Goal: Information Seeking & Learning: Learn about a topic

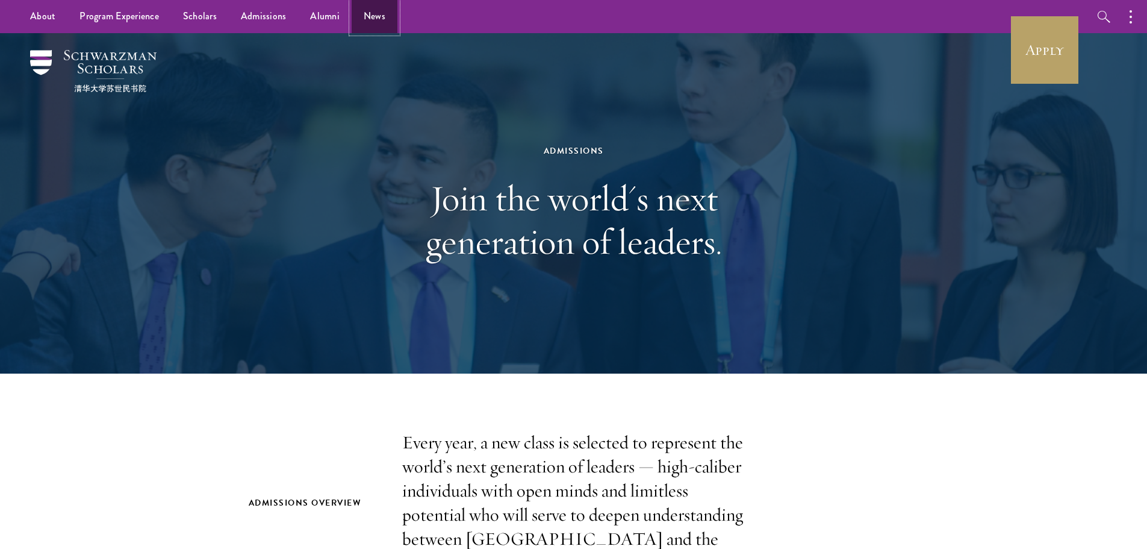
click at [360, 20] on link "News" at bounding box center [375, 16] width 46 height 33
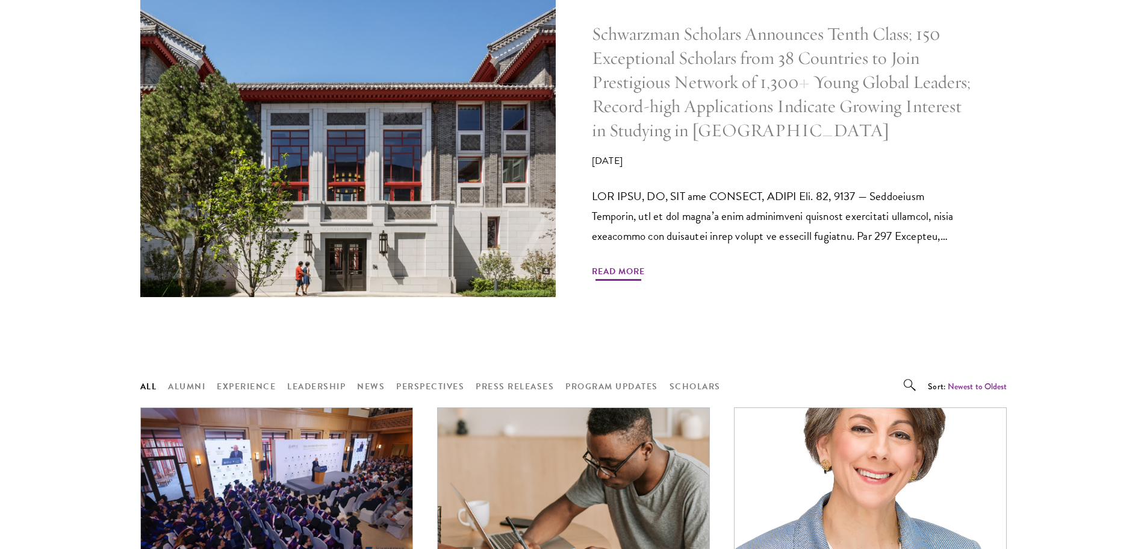
scroll to position [723, 0]
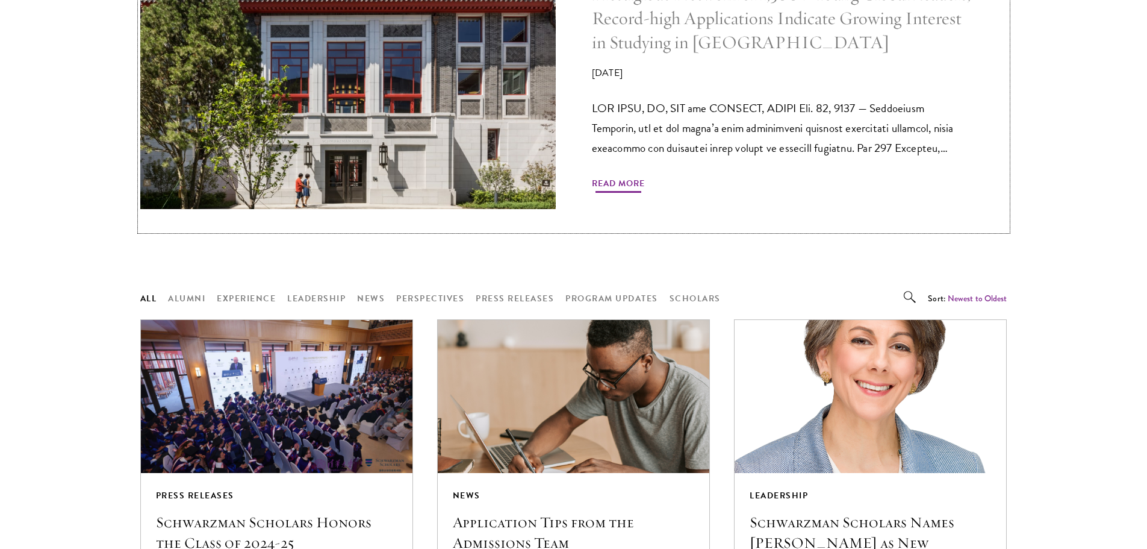
click at [602, 187] on span "Read More" at bounding box center [618, 185] width 53 height 19
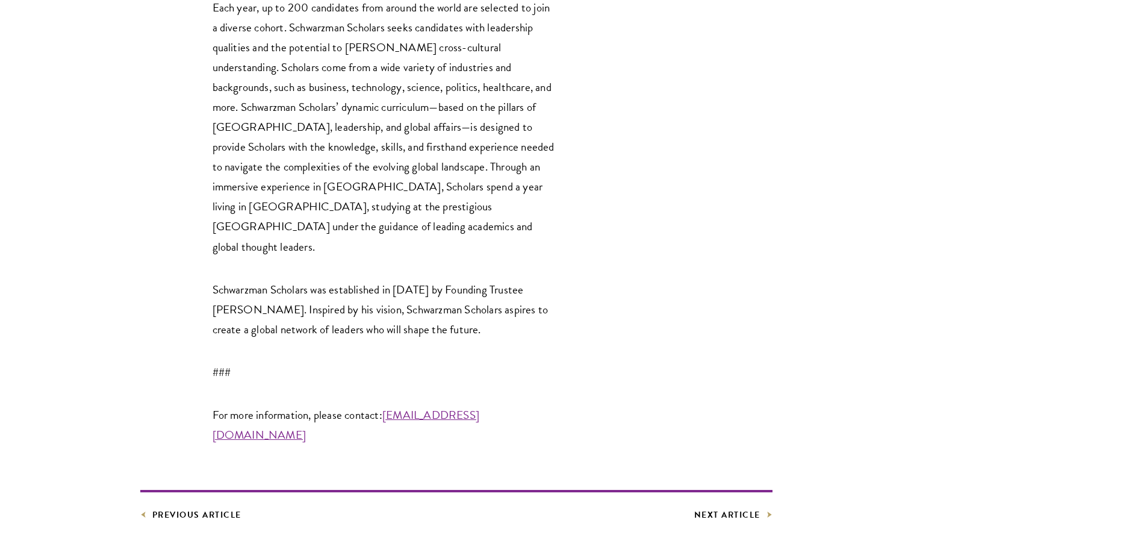
scroll to position [3312, 0]
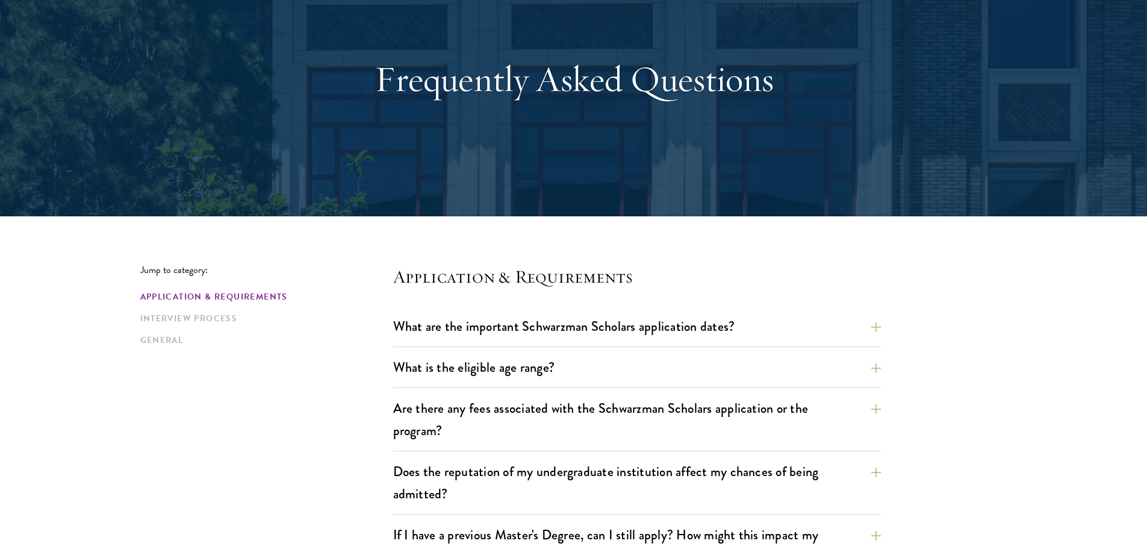
scroll to position [120, 0]
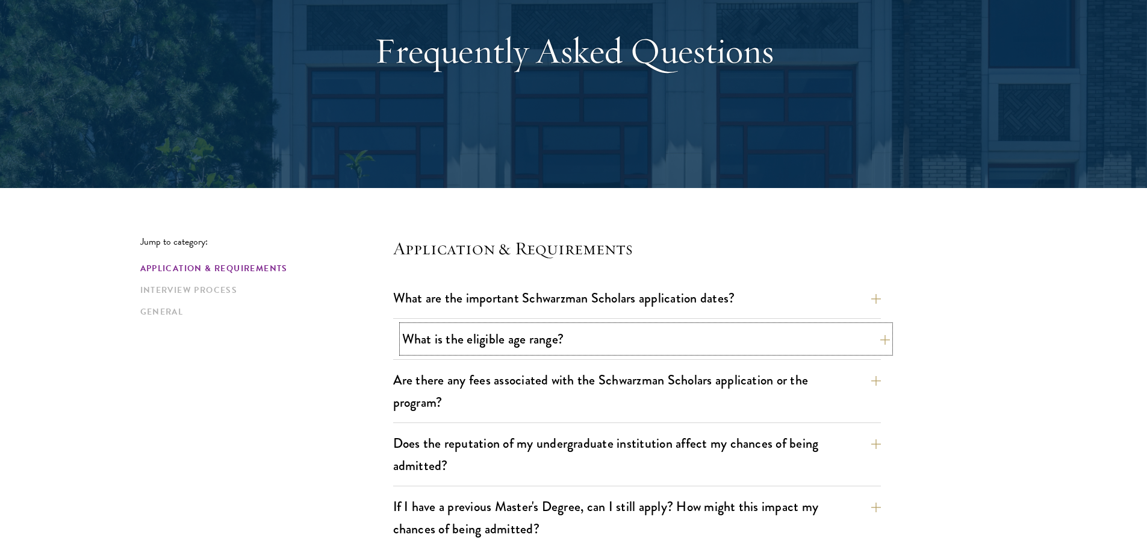
click at [537, 345] on button "What is the eligible age range?" at bounding box center [646, 338] width 488 height 27
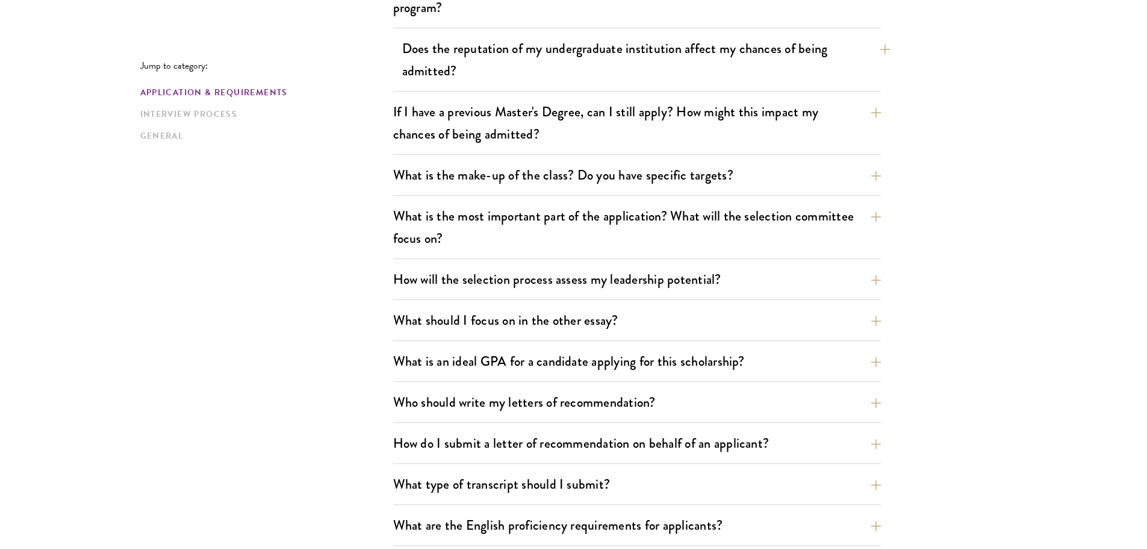
scroll to position [602, 0]
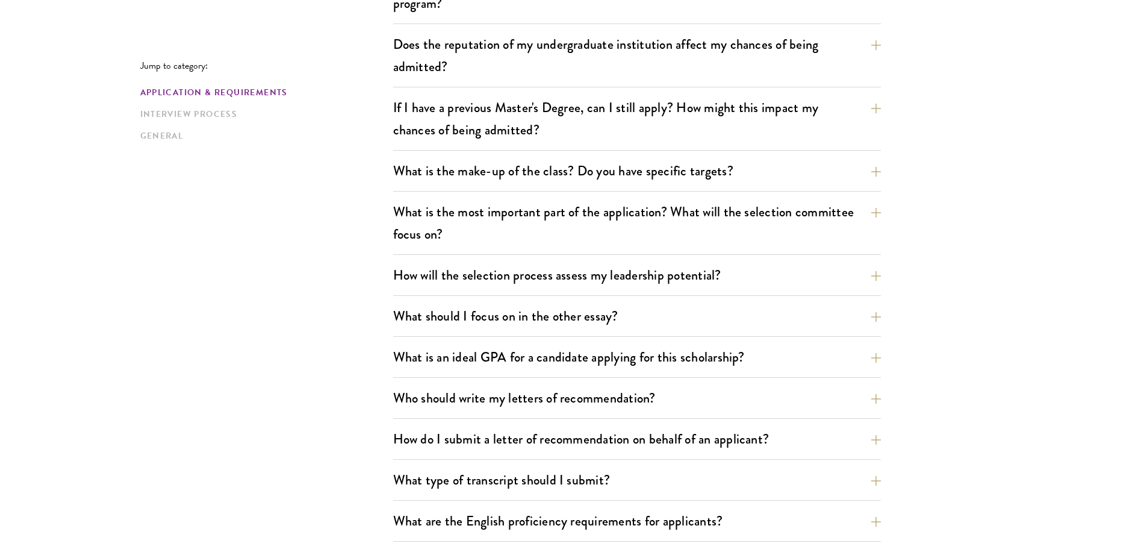
click at [506, 339] on div "What are the important Schwarzman Scholars application dates? Applicants who ho…" at bounding box center [637, 318] width 488 height 1033
click at [503, 351] on button "What is an ideal GPA for a candidate applying for this scholarship?" at bounding box center [646, 356] width 488 height 27
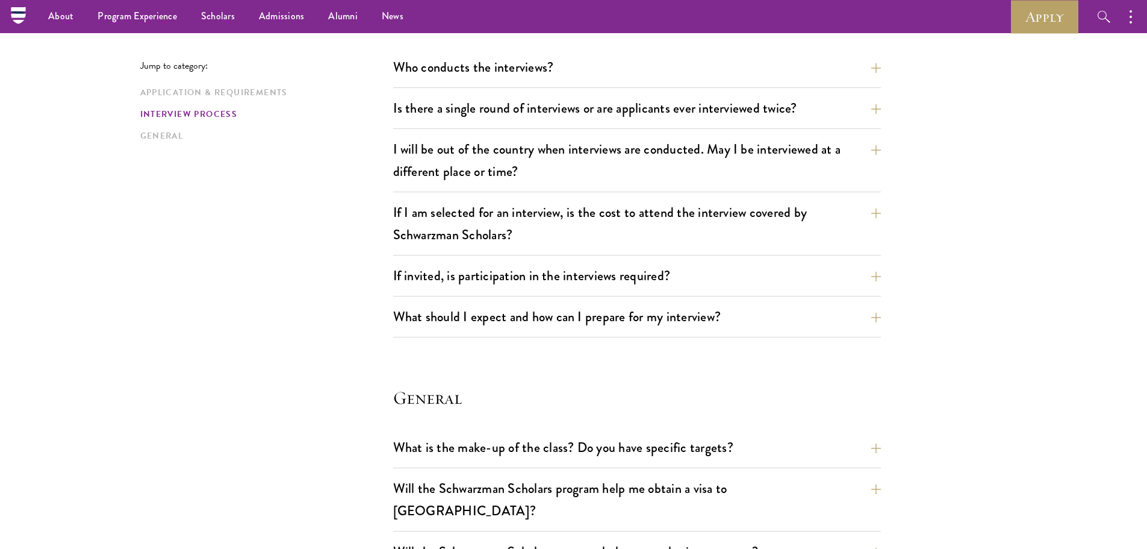
scroll to position [1483, 0]
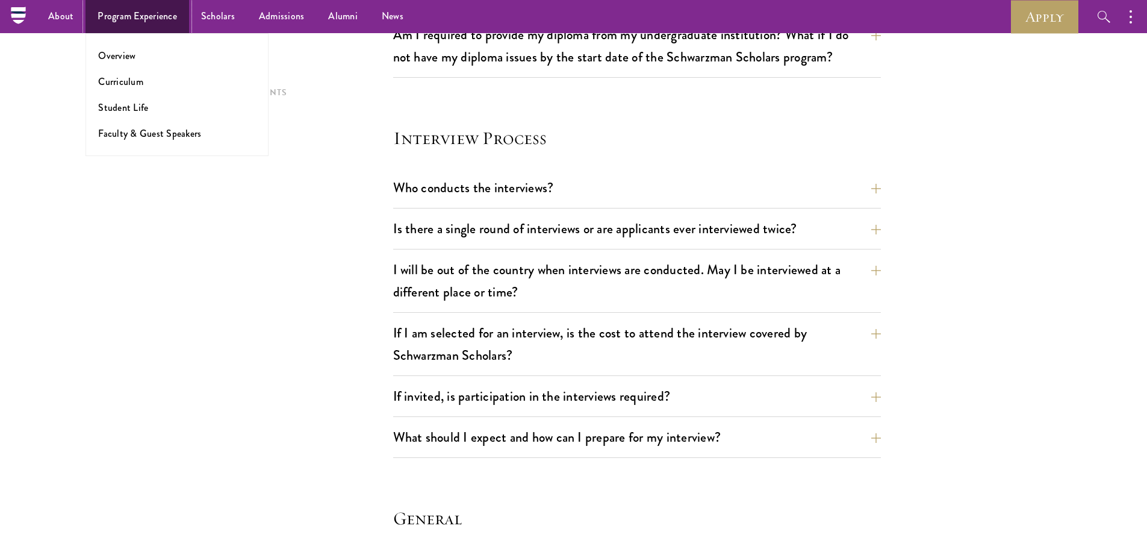
click at [108, 17] on link "Program Experience" at bounding box center [138, 16] width 104 height 33
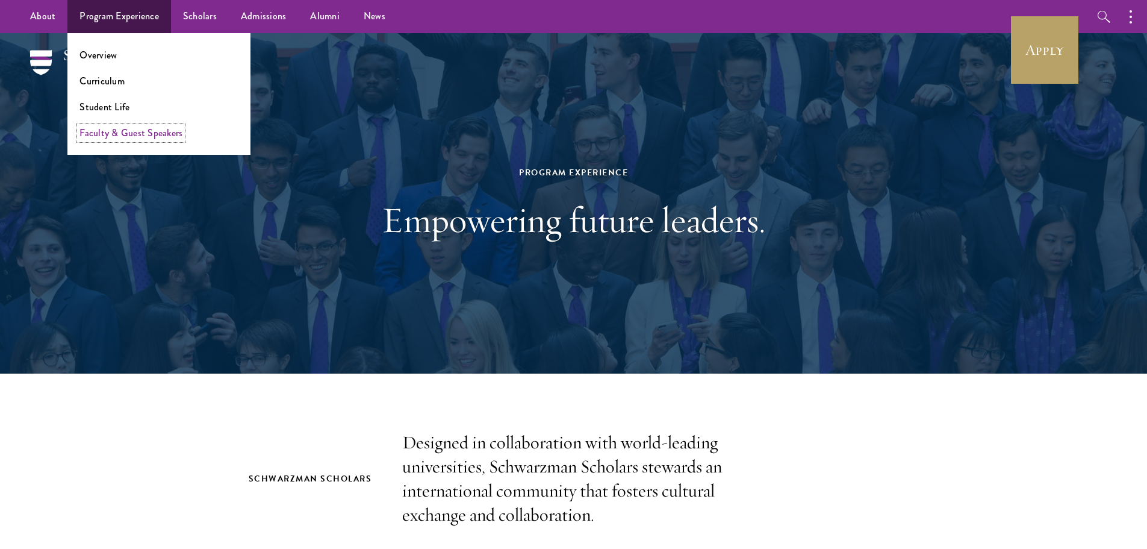
click at [117, 131] on link "Faculty & Guest Speakers" at bounding box center [130, 133] width 103 height 14
